Goal: Navigation & Orientation: Find specific page/section

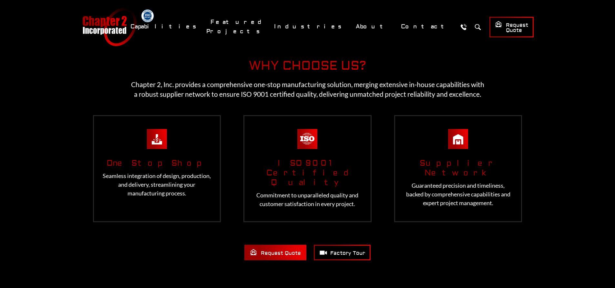
scroll to position [1159, 0]
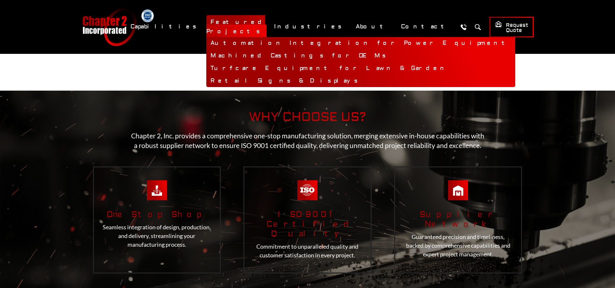
click at [314, 50] on link "Machined Castings for OEMs" at bounding box center [360, 56] width 309 height 13
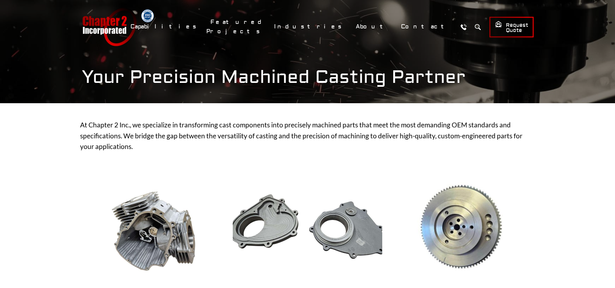
click at [130, 33] on link "Chapter 2 Incorporated" at bounding box center [109, 27] width 55 height 38
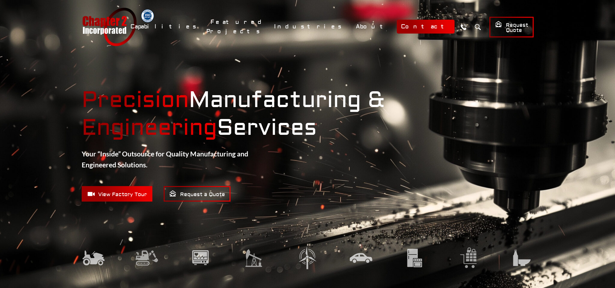
click at [423, 25] on link "Contact" at bounding box center [426, 27] width 58 height 14
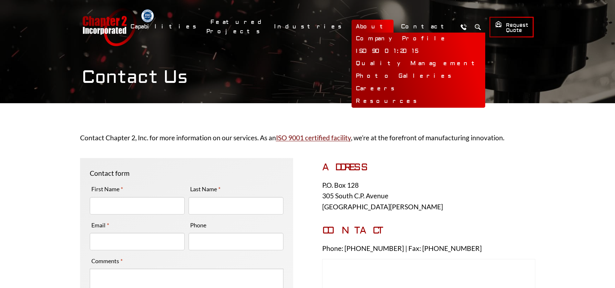
click at [392, 27] on link "About" at bounding box center [373, 27] width 42 height 14
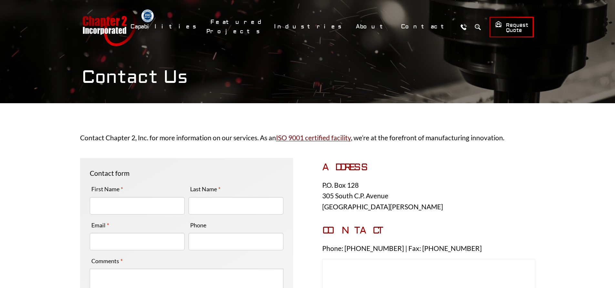
click at [116, 28] on link "Chapter 2 Incorporated" at bounding box center [109, 27] width 55 height 38
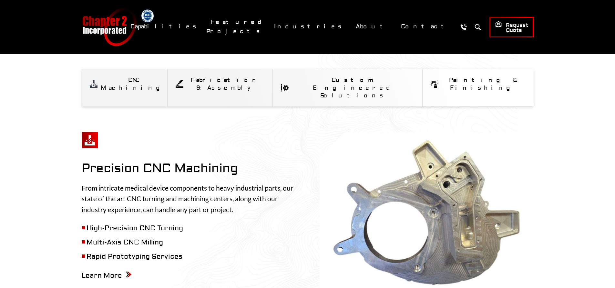
scroll to position [258, 0]
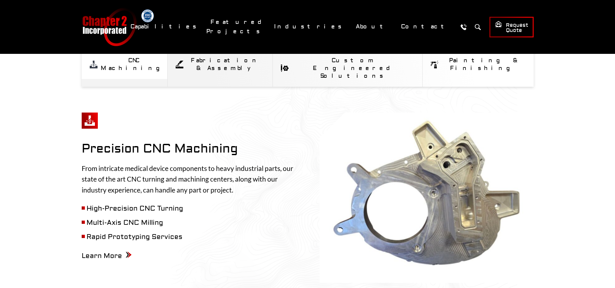
click at [146, 63] on div "CNC Machining" at bounding box center [134, 65] width 66 height 16
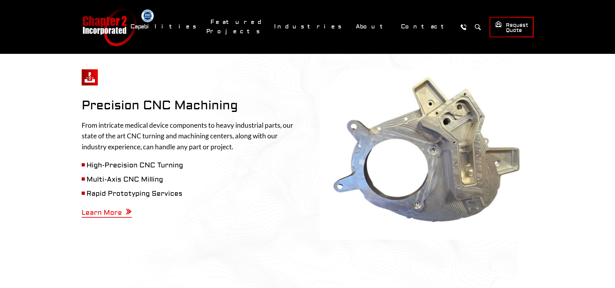
click at [114, 209] on span "Learn More" at bounding box center [107, 213] width 50 height 9
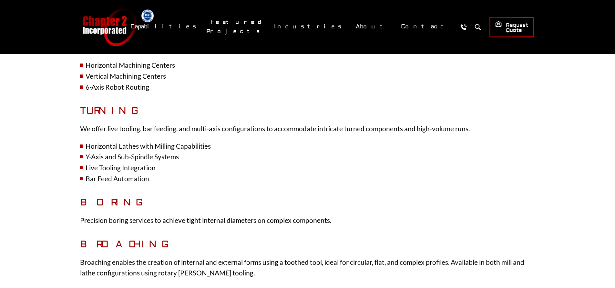
scroll to position [452, 0]
